Goal: Information Seeking & Learning: Find specific fact

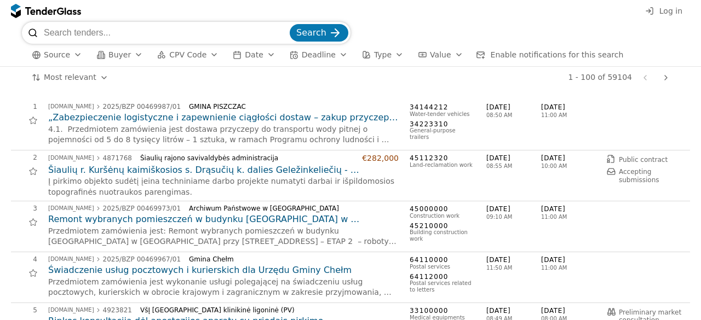
click at [128, 52] on div "button" at bounding box center [138, 55] width 31 height 28
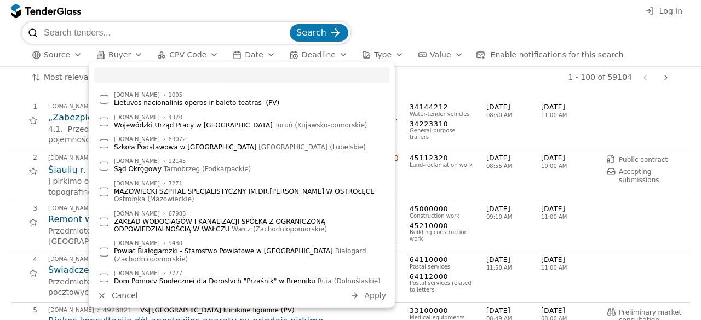
click at [136, 35] on input "search" at bounding box center [166, 33] width 244 height 22
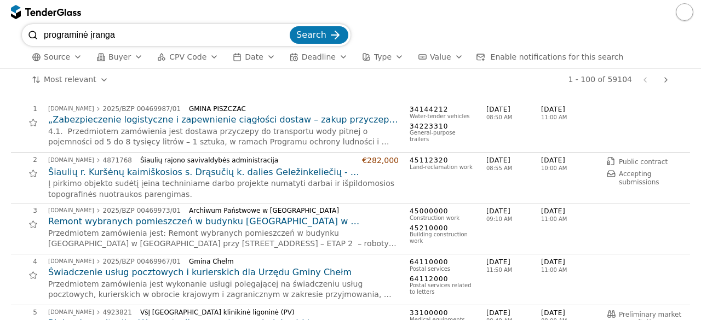
type input "programinė įranga"
click at [290, 26] on button "Search" at bounding box center [319, 35] width 59 height 18
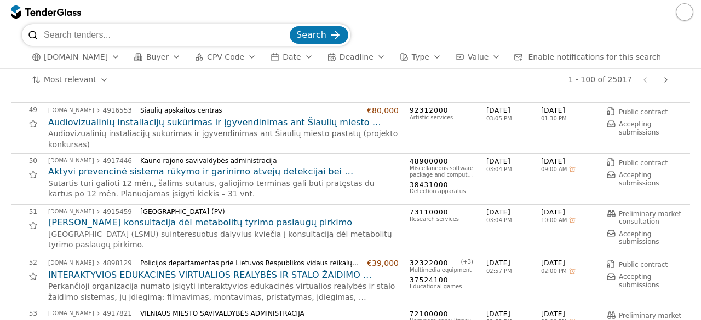
scroll to position [2274, 0]
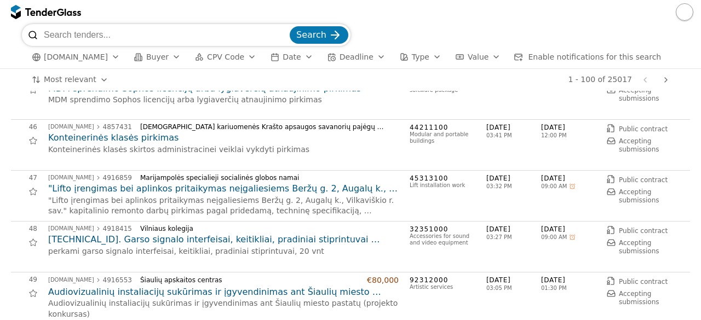
click at [687, 15] on button "button" at bounding box center [685, 12] width 18 height 18
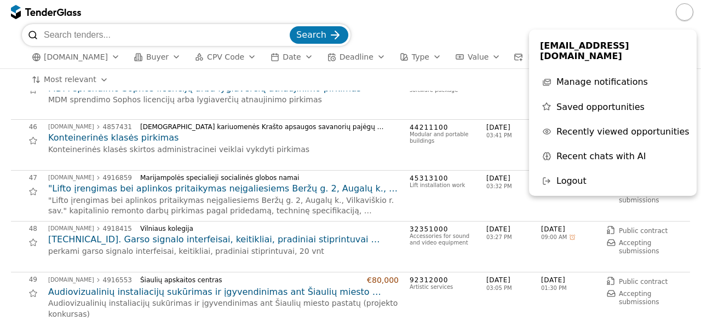
click at [570, 176] on span "Logout" at bounding box center [572, 181] width 30 height 10
